Goal: Task Accomplishment & Management: Manage account settings

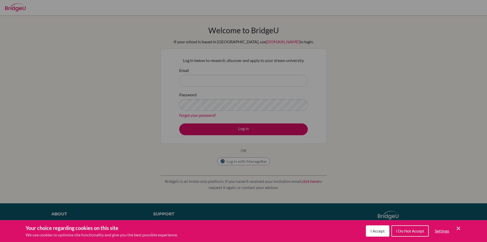
click at [385, 231] on button "I Accept" at bounding box center [378, 230] width 24 height 11
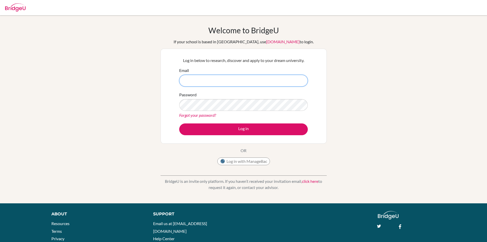
click at [232, 83] on input "Email" at bounding box center [243, 81] width 129 height 12
type input "[EMAIL_ADDRESS][DOMAIN_NAME]"
click at [265, 123] on form "Email hershalbhardwaj@gmail.com Password Forgot your password? Log in" at bounding box center [243, 101] width 129 height 68
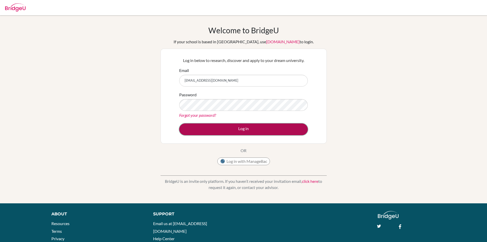
drag, startPoint x: 266, startPoint y: 125, endPoint x: 295, endPoint y: 122, distance: 29.0
click at [266, 125] on button "Log in" at bounding box center [243, 129] width 129 height 12
click at [231, 125] on button "Log in" at bounding box center [243, 129] width 129 height 12
click at [219, 123] on button "Log in" at bounding box center [243, 129] width 129 height 12
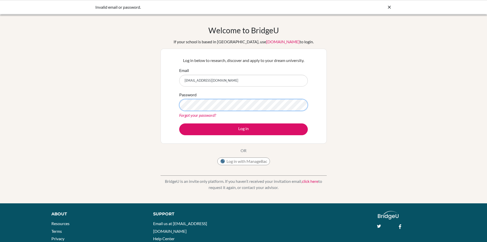
click at [179, 123] on button "Log in" at bounding box center [243, 129] width 129 height 12
drag, startPoint x: 248, startPoint y: 79, endPoint x: 84, endPoint y: 91, distance: 165.3
click at [84, 91] on div "Welcome to [GEOGRAPHIC_DATA] If your school is based in [GEOGRAPHIC_DATA], use …" at bounding box center [243, 109] width 487 height 167
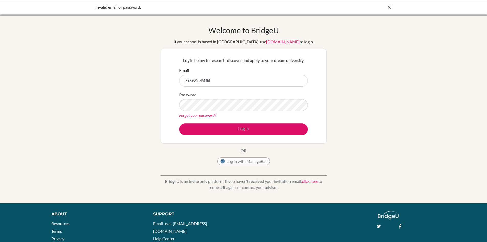
click at [275, 83] on input "[PERSON_NAME]" at bounding box center [243, 81] width 129 height 12
type input "[EMAIL_ADDRESS][DOMAIN_NAME]"
click at [179, 123] on button "Log in" at bounding box center [243, 129] width 129 height 12
